Goal: Task Accomplishment & Management: Manage account settings

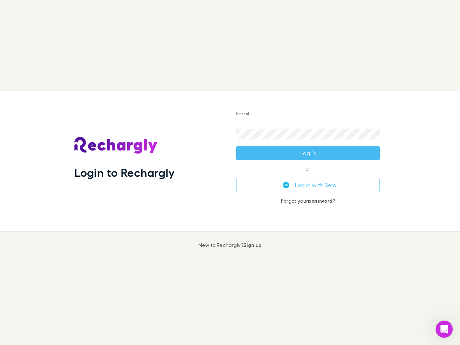
click at [230, 172] on div "Login to Rechargly" at bounding box center [150, 160] width 162 height 139
click at [308, 114] on input "Email" at bounding box center [308, 113] width 144 height 11
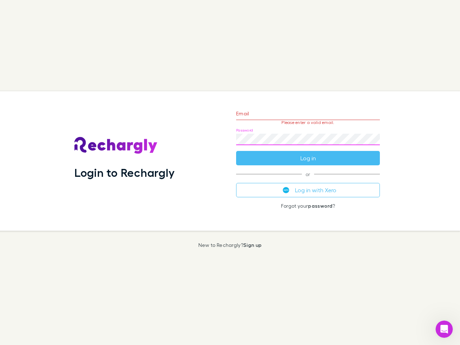
click at [308, 153] on form "Email Please enter a valid email. Password Log in" at bounding box center [308, 134] width 144 height 62
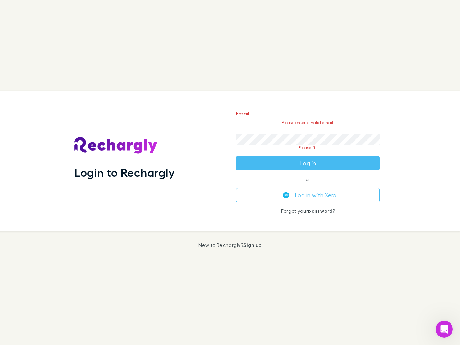
click at [308, 185] on div "Email Please enter a valid email. Password Please fill Log in or Log in with Xe…" at bounding box center [307, 160] width 155 height 139
click at [444, 329] on icon "Open Intercom Messenger" at bounding box center [444, 329] width 12 height 12
